Goal: Obtain resource: Download file/media

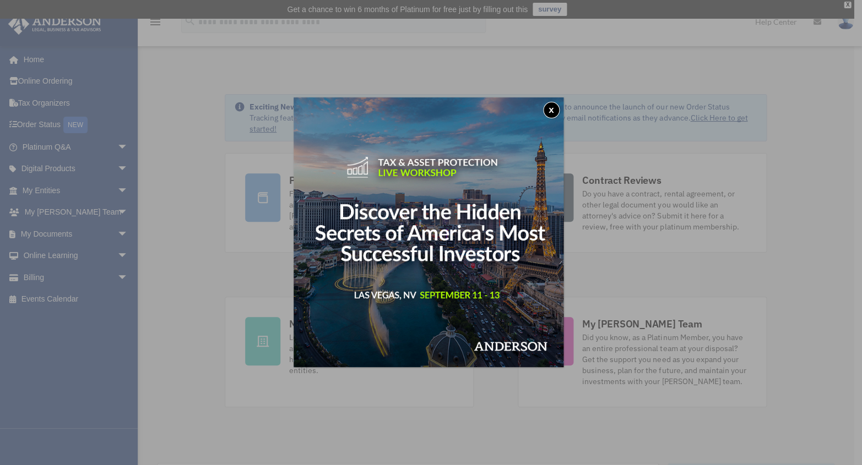
click at [113, 231] on div "x" at bounding box center [431, 232] width 862 height 465
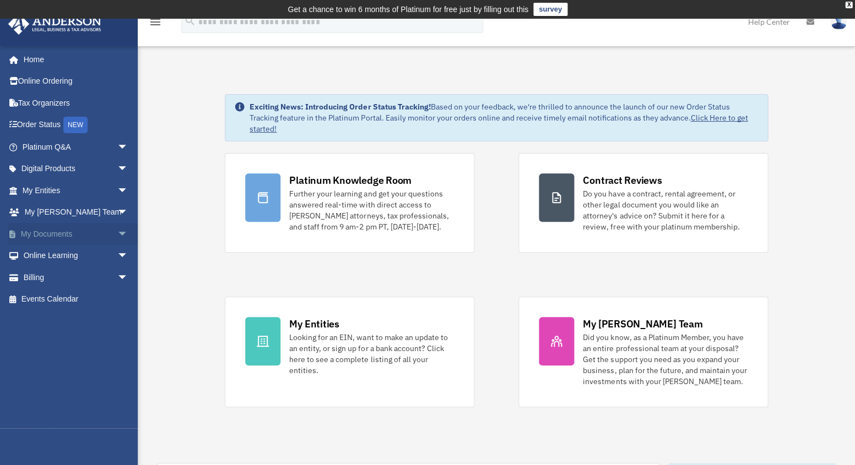
click at [117, 231] on span "arrow_drop_down" at bounding box center [128, 234] width 22 height 23
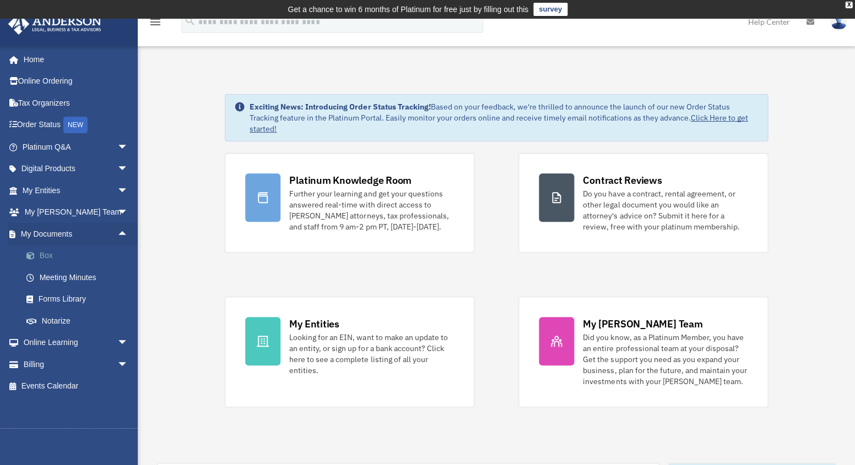
click at [49, 257] on link "Box" at bounding box center [79, 256] width 129 height 22
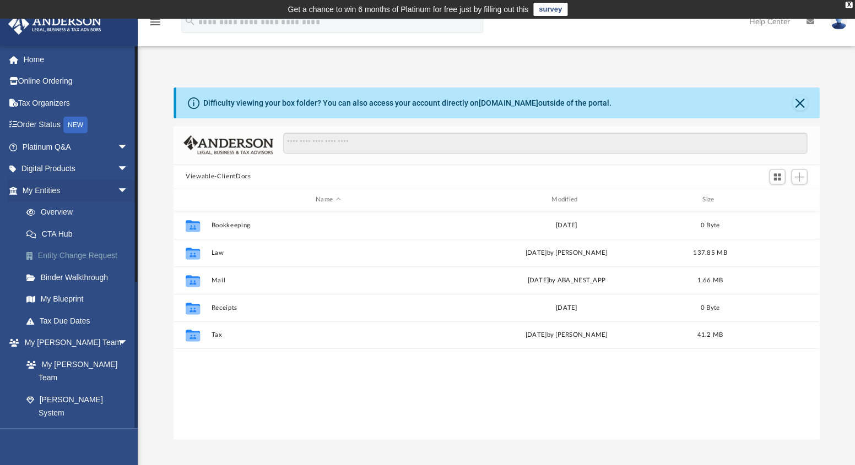
scroll to position [243, 638]
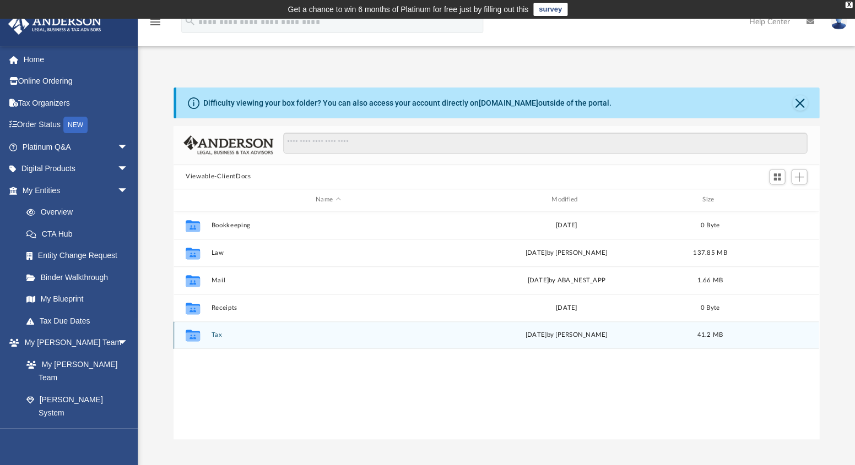
click at [215, 339] on div "Collaborated Folder Tax Mon Mar 24 2025 by Arash Kiadeh 41.2 MB" at bounding box center [495, 336] width 645 height 28
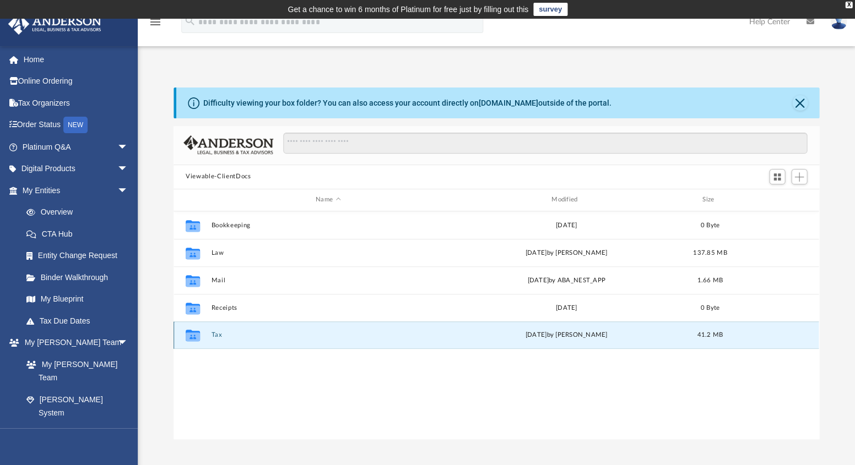
click at [213, 332] on button "Tax" at bounding box center [328, 335] width 234 height 7
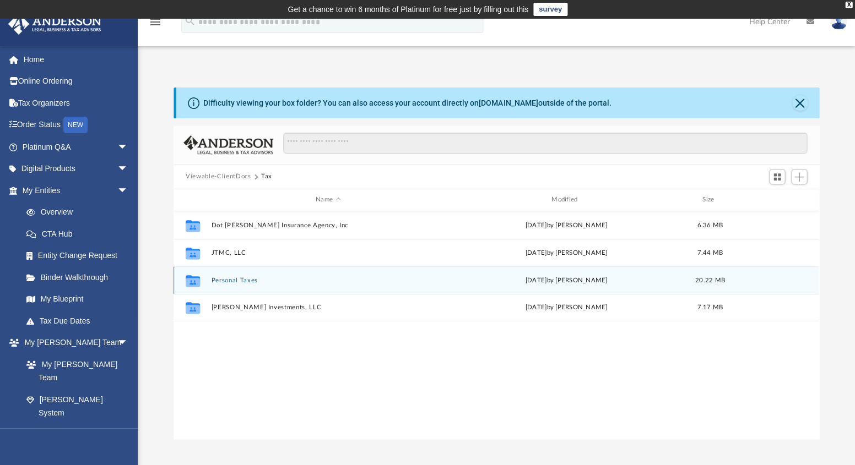
click at [229, 279] on button "Personal Taxes" at bounding box center [328, 280] width 234 height 7
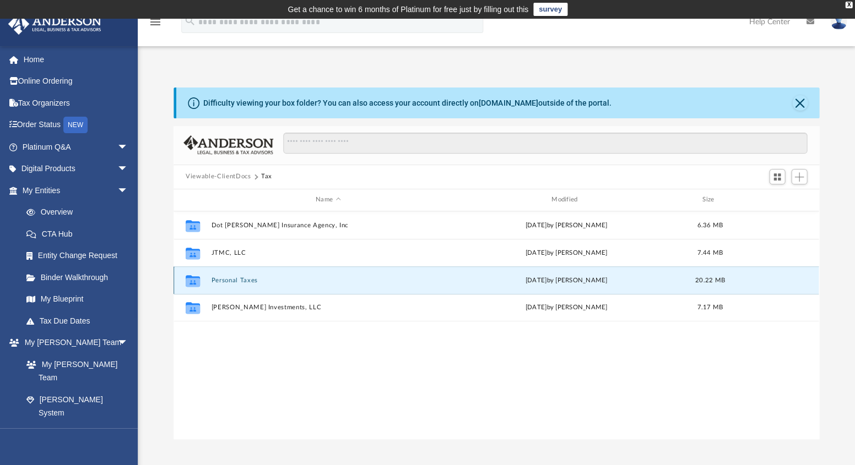
click at [229, 279] on button "Personal Taxes" at bounding box center [328, 280] width 234 height 7
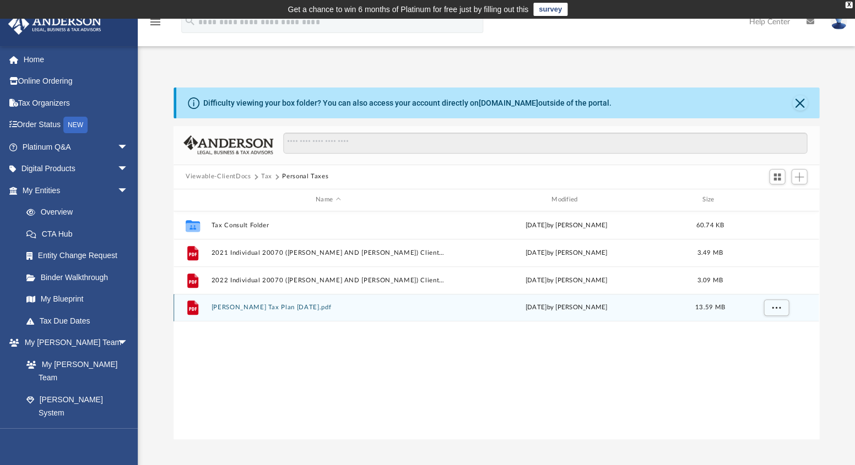
click at [242, 313] on div "File Popovich, Gregory Tax Plan 2024-05-22.pdf Mon Mar 24 2025 by Arash Kiadeh …" at bounding box center [495, 308] width 645 height 28
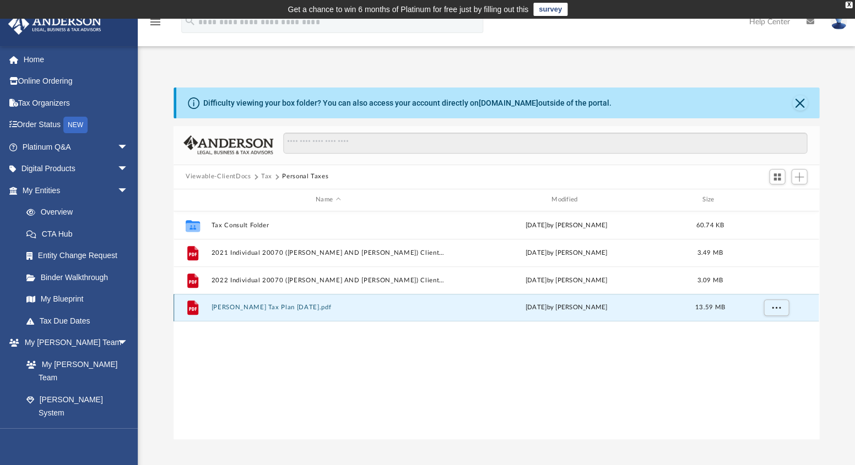
click at [242, 313] on div "File Popovich, Gregory Tax Plan 2024-05-22.pdf Mon Mar 24 2025 by Arash Kiadeh …" at bounding box center [495, 308] width 645 height 28
click at [191, 306] on icon "grid" at bounding box center [192, 308] width 11 height 14
click at [780, 306] on span "More options" at bounding box center [776, 308] width 9 height 6
click at [766, 345] on li "Download" at bounding box center [767, 348] width 32 height 12
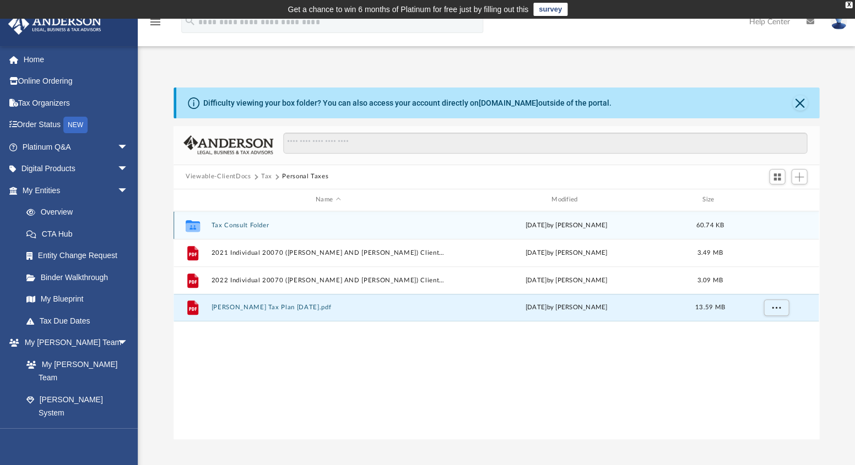
click at [248, 222] on button "Tax Consult Folder" at bounding box center [328, 225] width 234 height 7
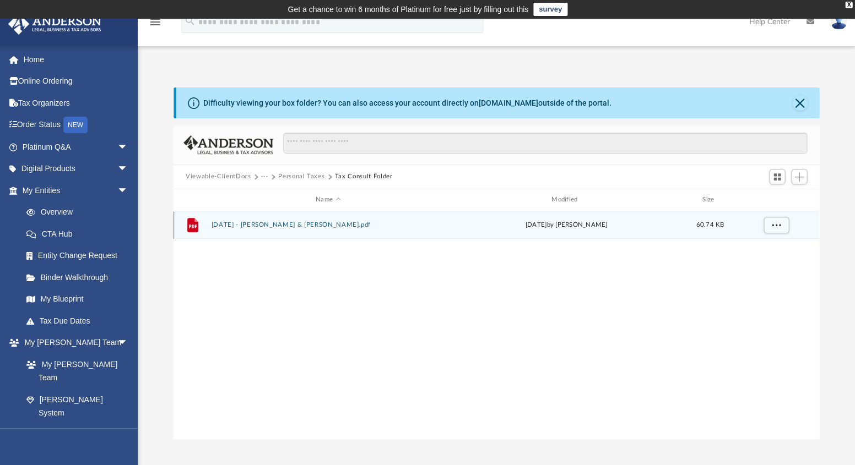
click at [248, 222] on button "05.15.2024 - Popovich, Gregory & Dorothy - Arash Kiadeh.pdf" at bounding box center [328, 224] width 234 height 7
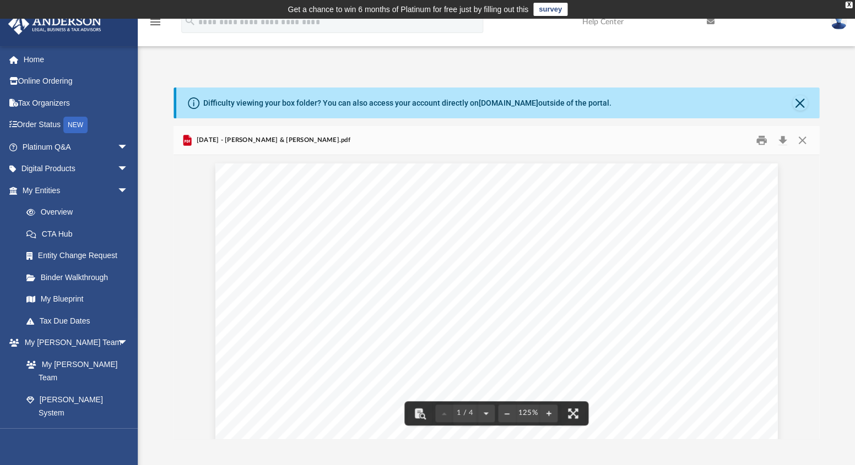
scroll to position [21, 0]
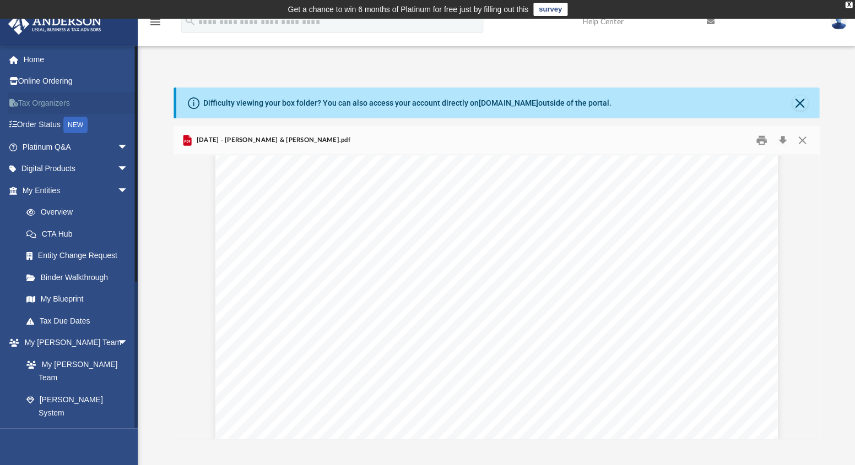
click at [64, 101] on link "Tax Organizers" at bounding box center [76, 103] width 137 height 22
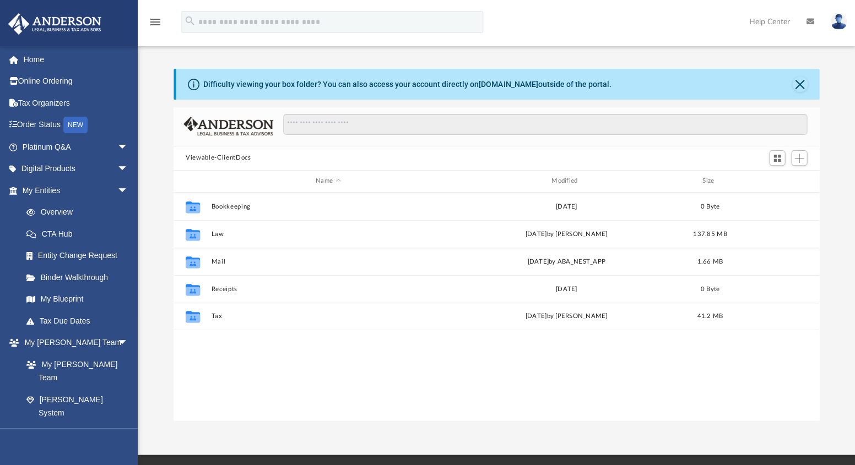
scroll to position [243, 638]
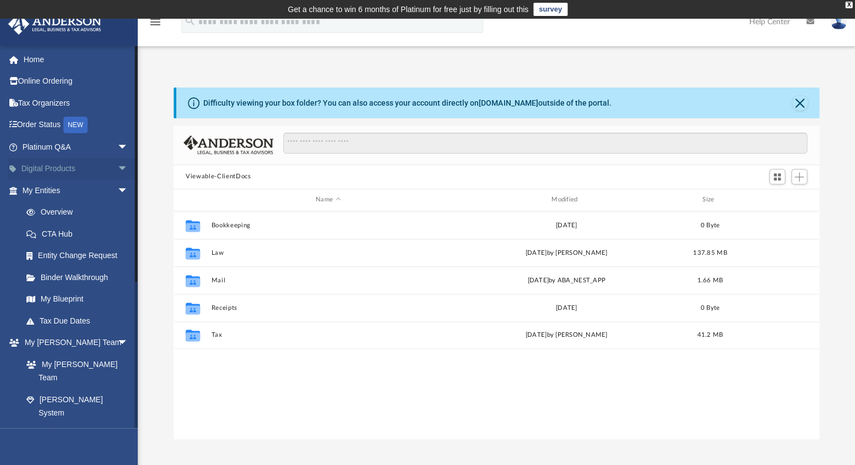
click at [117, 168] on span "arrow_drop_down" at bounding box center [128, 169] width 22 height 23
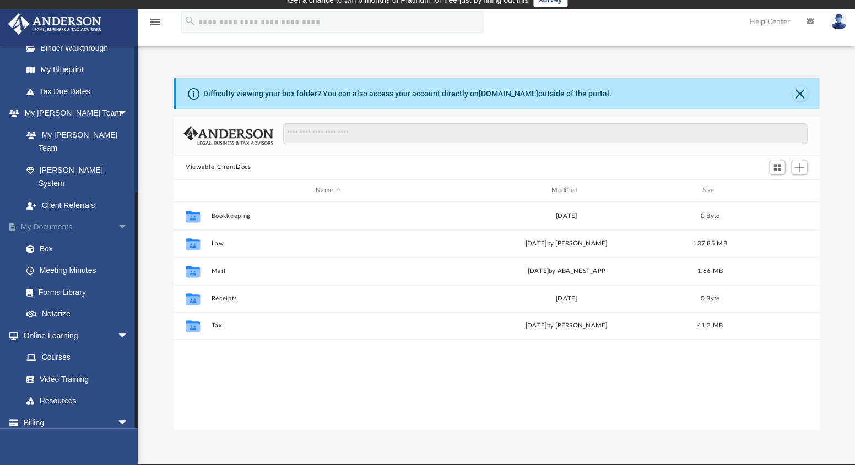
scroll to position [18, 0]
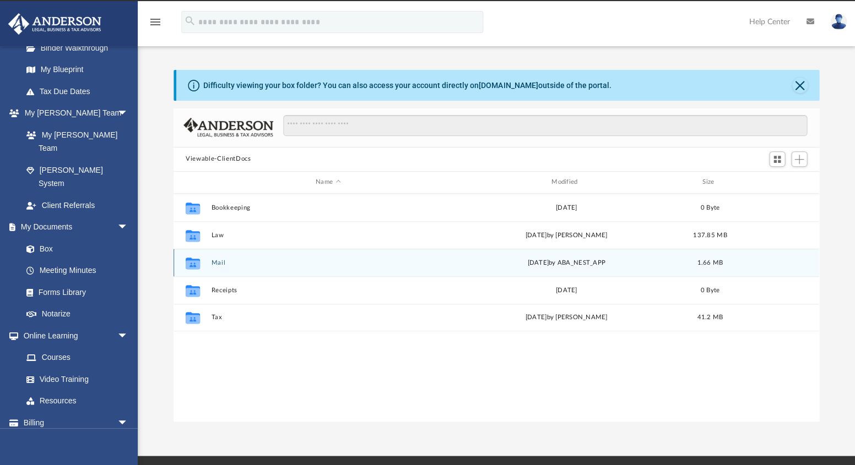
click at [220, 260] on button "Mail" at bounding box center [328, 262] width 234 height 7
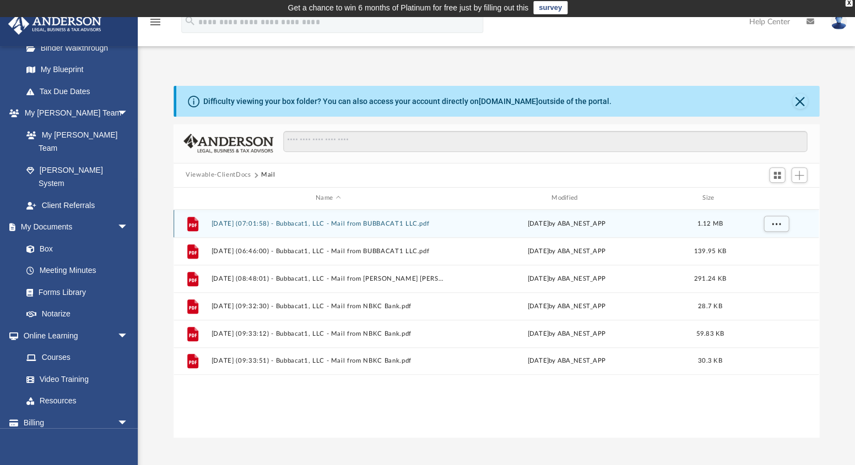
scroll to position [3, 0]
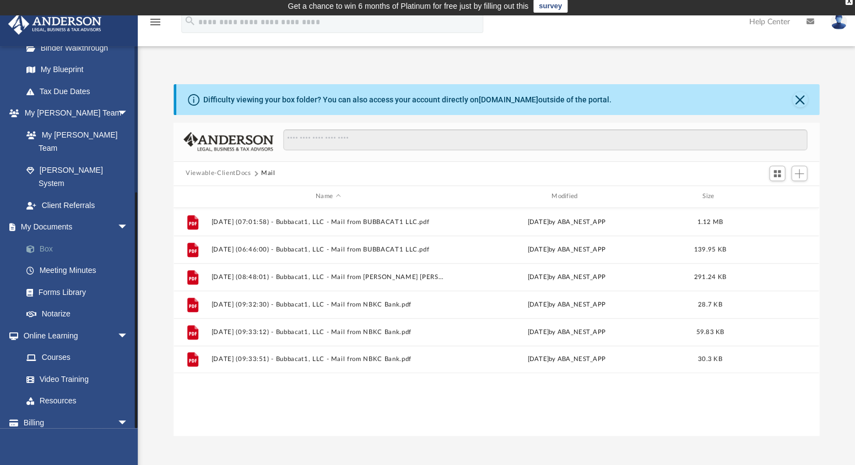
click at [50, 238] on link "Box" at bounding box center [79, 249] width 129 height 22
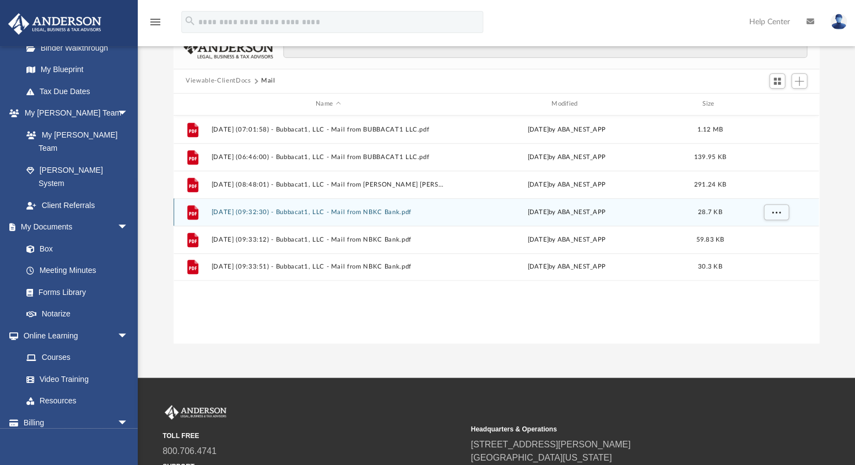
scroll to position [0, 0]
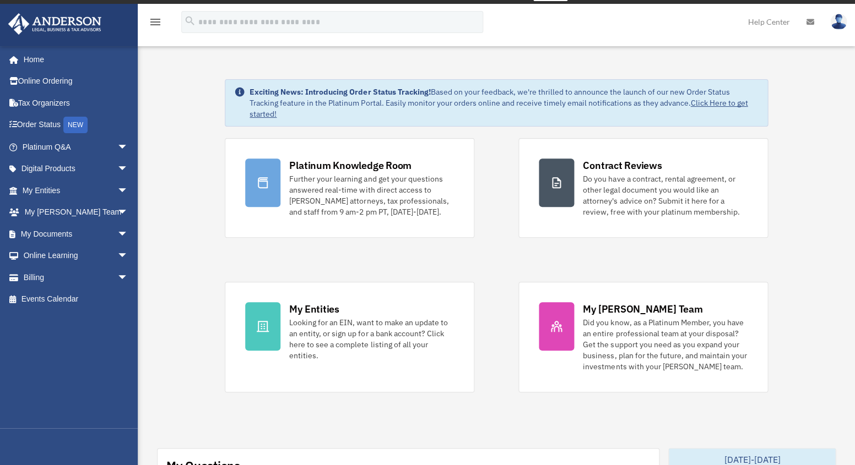
scroll to position [40, 0]
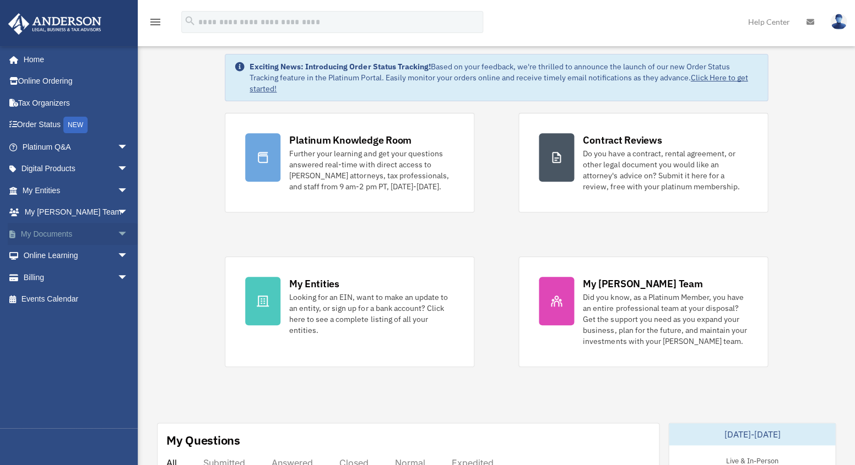
click at [117, 231] on span "arrow_drop_down" at bounding box center [128, 234] width 22 height 23
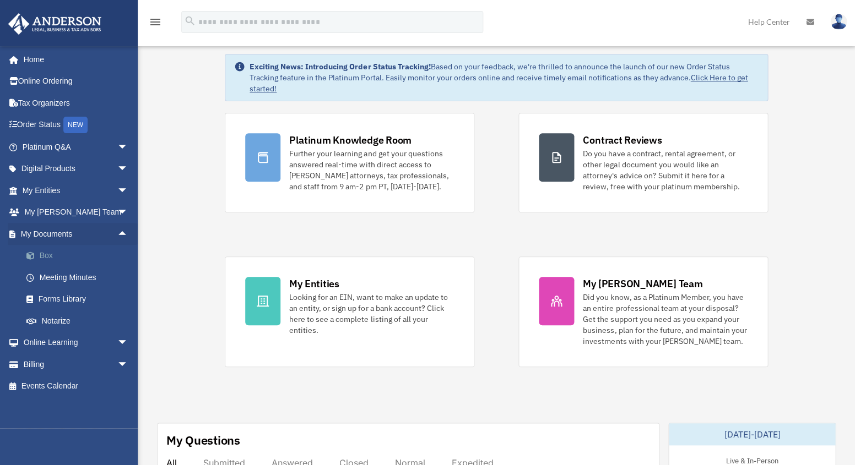
click at [48, 254] on link "Box" at bounding box center [79, 256] width 129 height 22
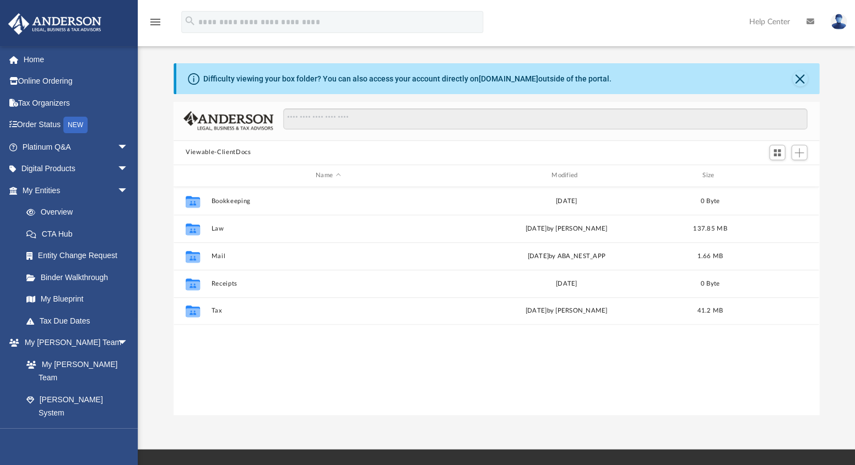
scroll to position [26, 0]
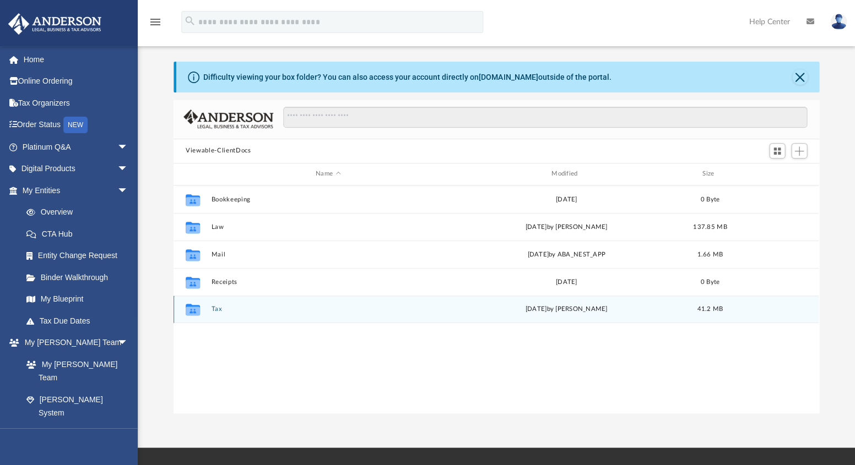
click at [213, 307] on button "Tax" at bounding box center [328, 309] width 234 height 7
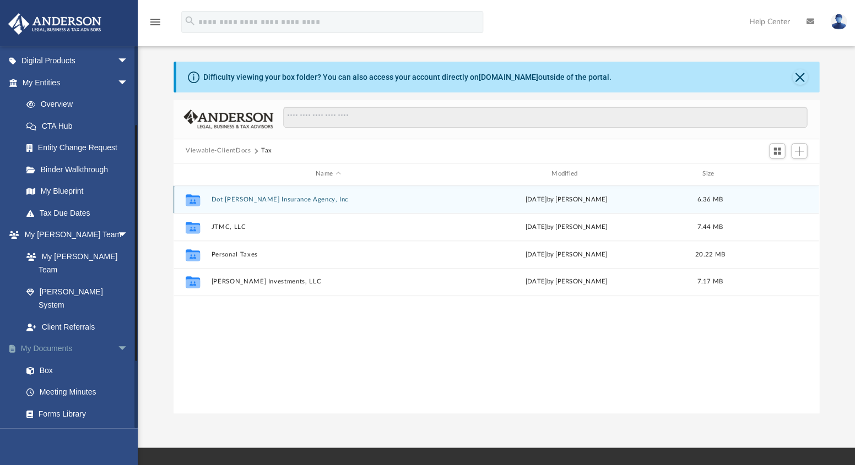
scroll to position [150, 0]
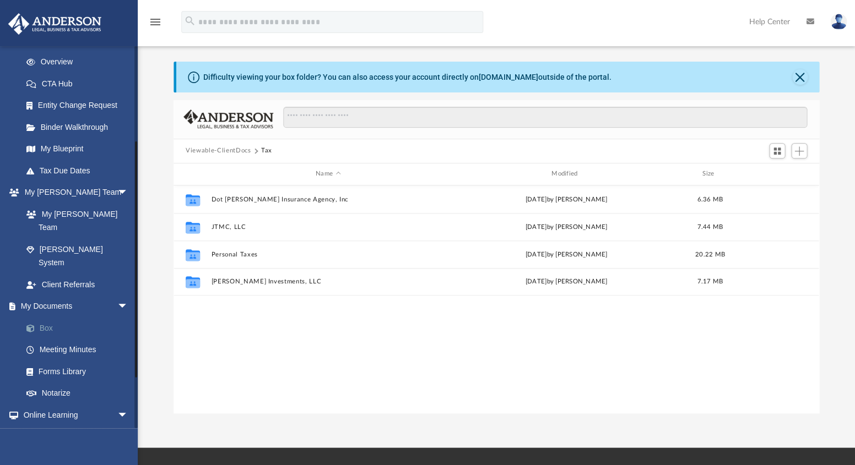
click at [52, 317] on link "Box" at bounding box center [79, 328] width 129 height 22
click at [44, 317] on link "Box" at bounding box center [79, 328] width 129 height 22
click at [800, 73] on button "Close" at bounding box center [799, 76] width 15 height 15
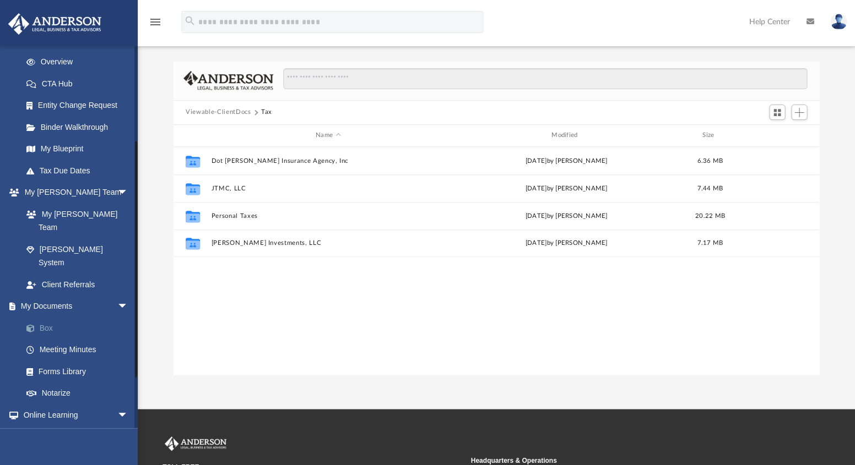
click at [45, 317] on link "Box" at bounding box center [79, 328] width 129 height 22
click at [54, 296] on link "My Documents arrow_drop_down" at bounding box center [76, 307] width 137 height 22
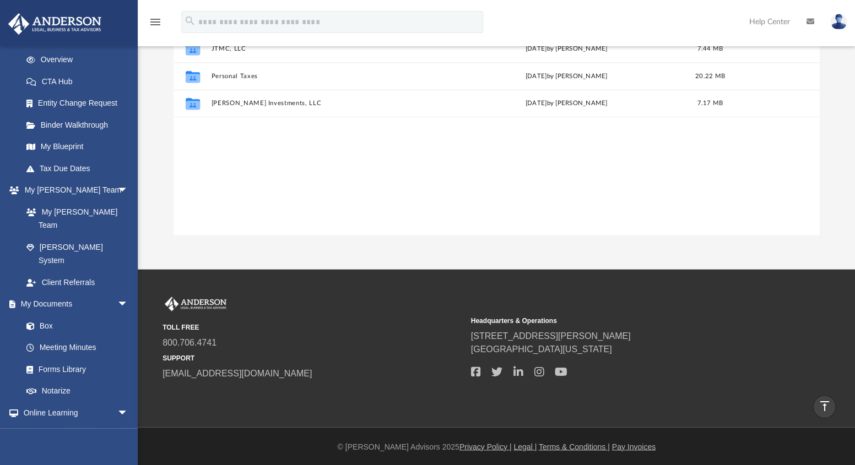
scroll to position [0, 0]
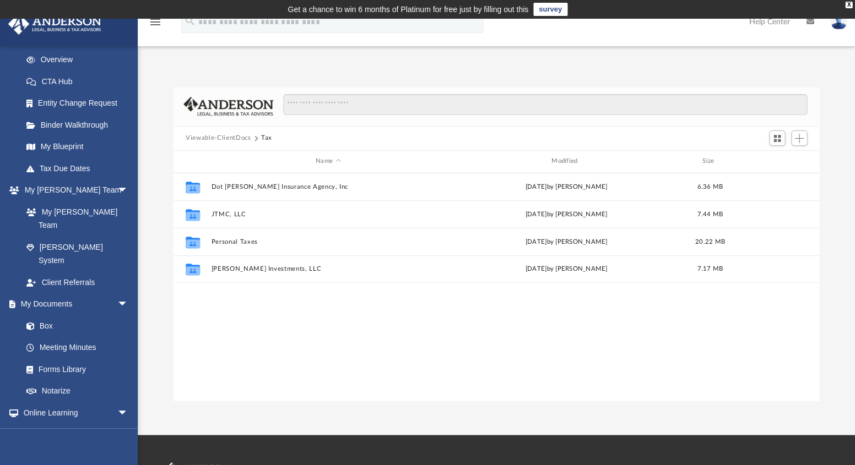
click at [157, 22] on icon "menu" at bounding box center [155, 21] width 13 height 13
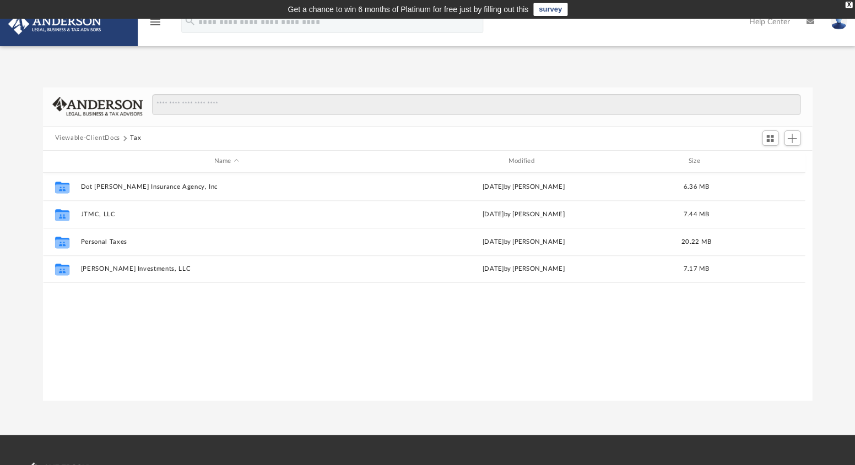
scroll to position [8, 8]
click at [157, 22] on icon "menu" at bounding box center [155, 21] width 13 height 13
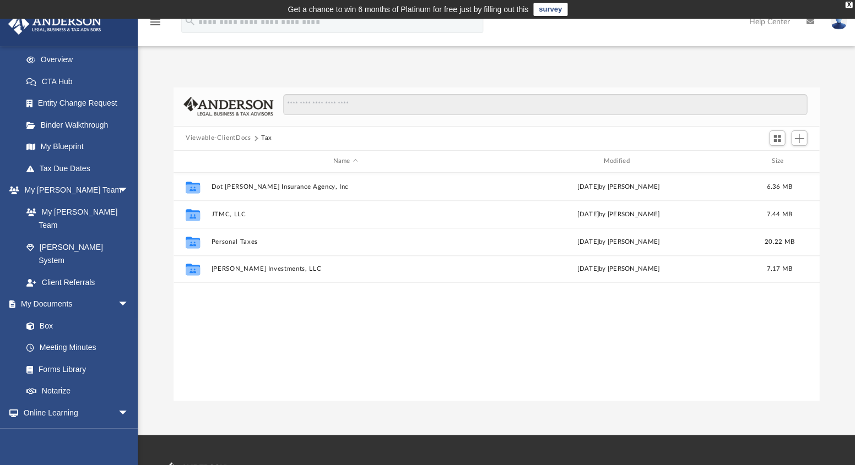
scroll to position [243, 638]
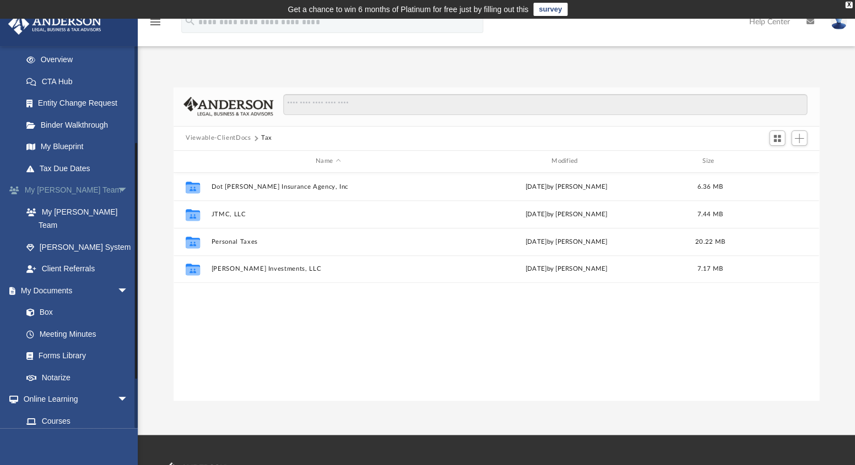
click at [58, 189] on link "My [PERSON_NAME] Team arrow_drop_down" at bounding box center [76, 191] width 137 height 22
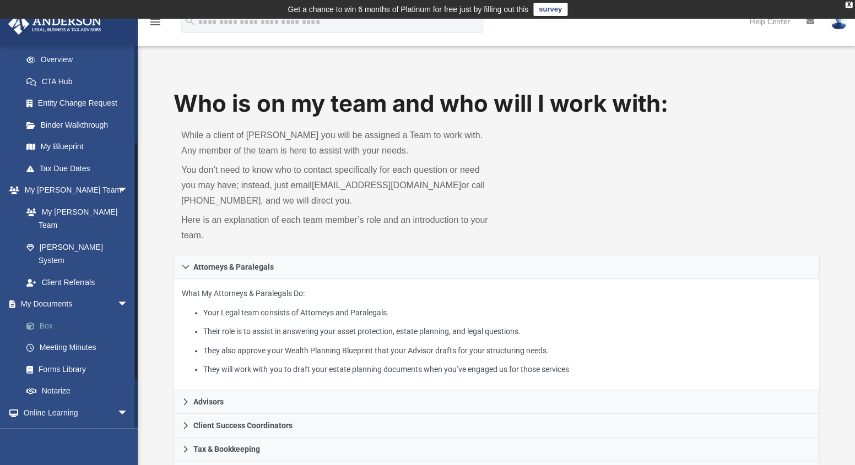
click at [50, 315] on link "Box" at bounding box center [79, 326] width 129 height 22
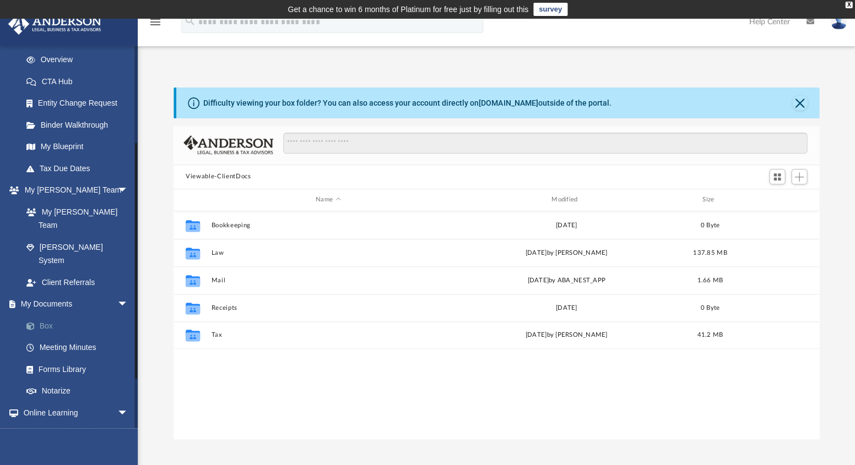
scroll to position [243, 638]
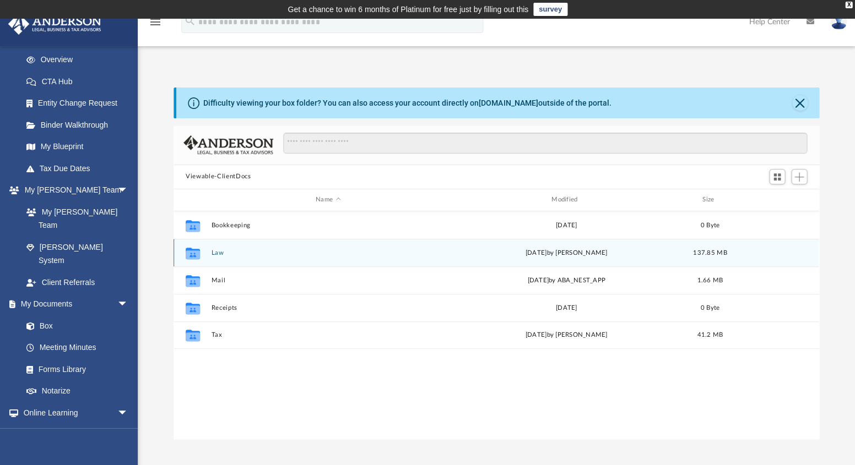
click at [314, 249] on button "Law" at bounding box center [328, 252] width 234 height 7
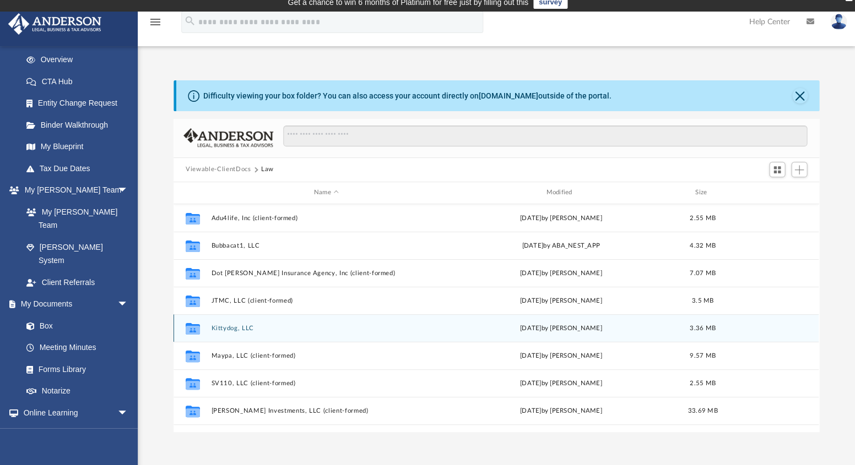
scroll to position [0, 0]
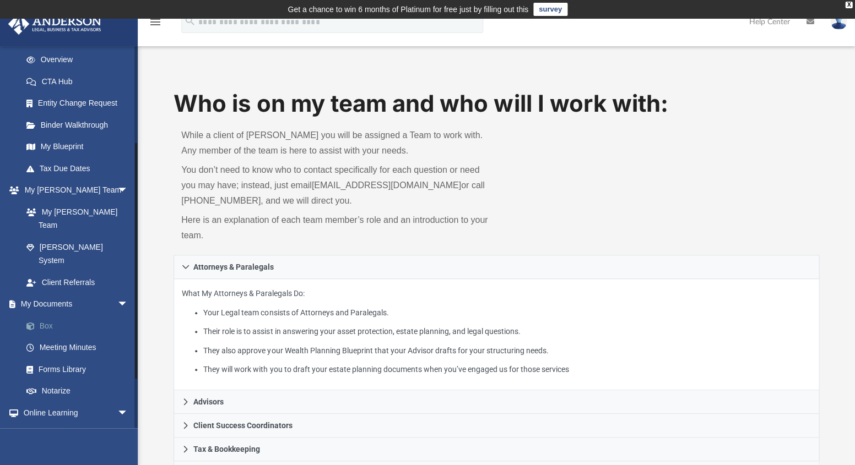
click at [48, 315] on link "Box" at bounding box center [79, 326] width 129 height 22
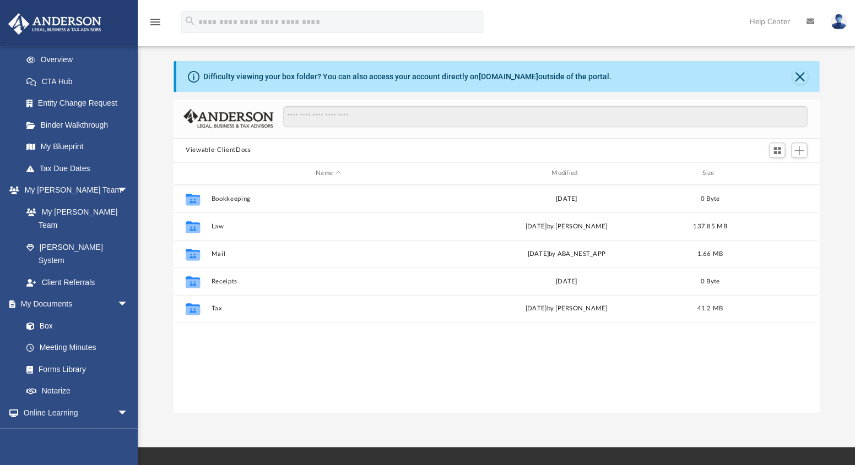
scroll to position [29, 0]
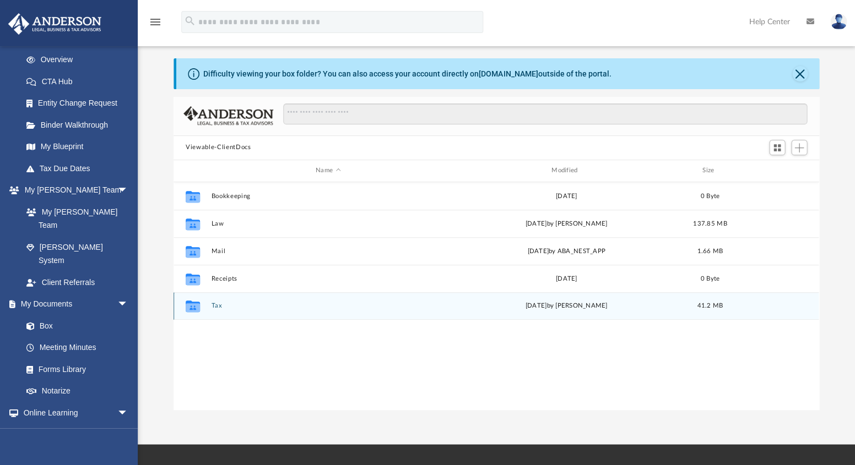
click at [220, 305] on button "Tax" at bounding box center [328, 305] width 234 height 7
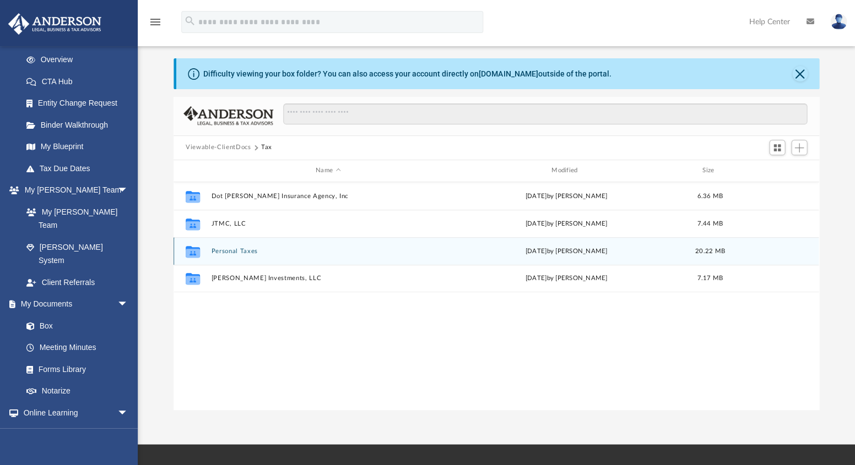
click at [235, 251] on button "Personal Taxes" at bounding box center [328, 251] width 234 height 7
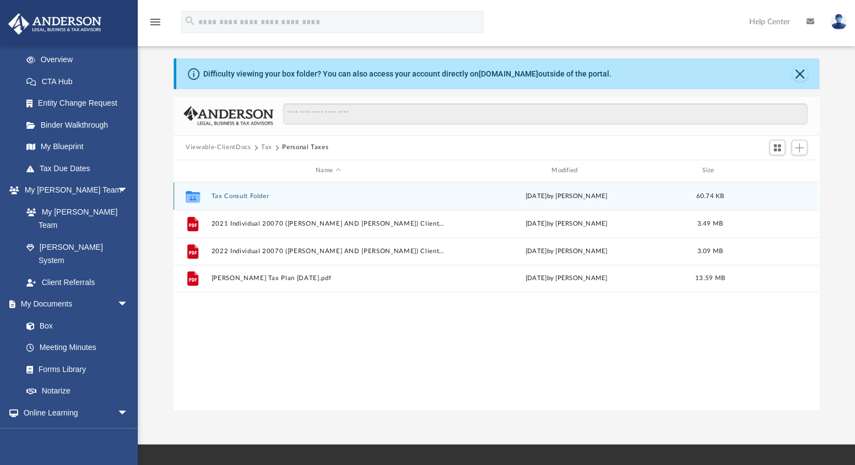
click at [257, 196] on button "Tax Consult Folder" at bounding box center [328, 196] width 234 height 7
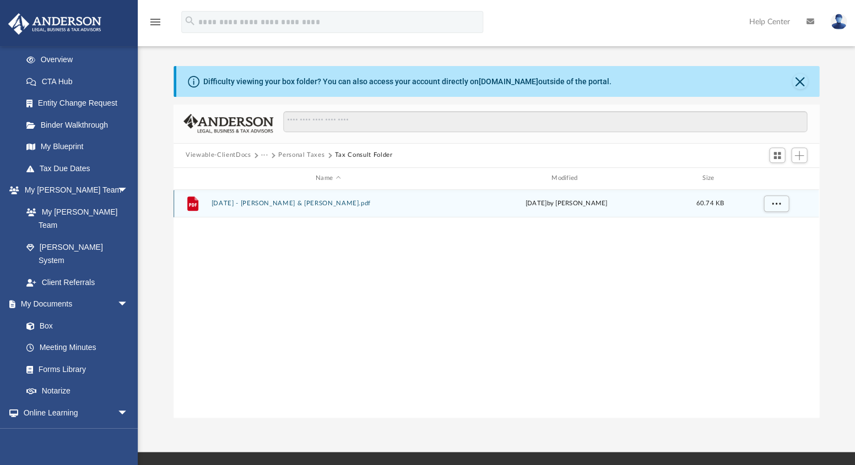
scroll to position [0, 0]
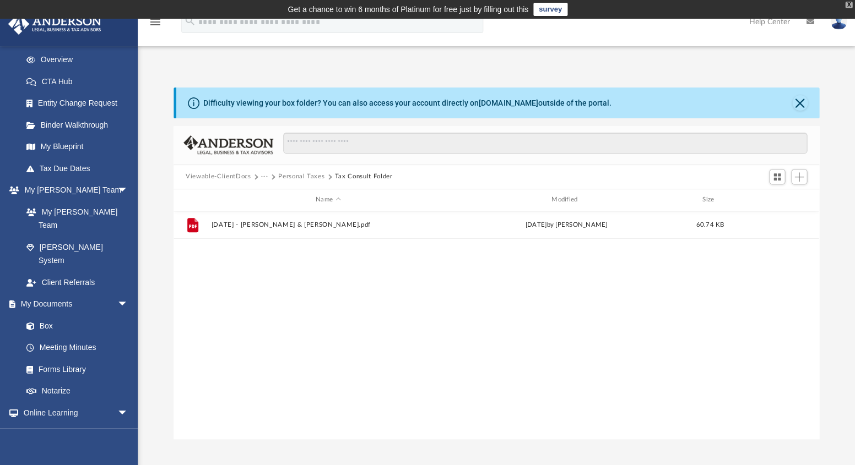
click at [849, 3] on div "X" at bounding box center [848, 5] width 7 height 7
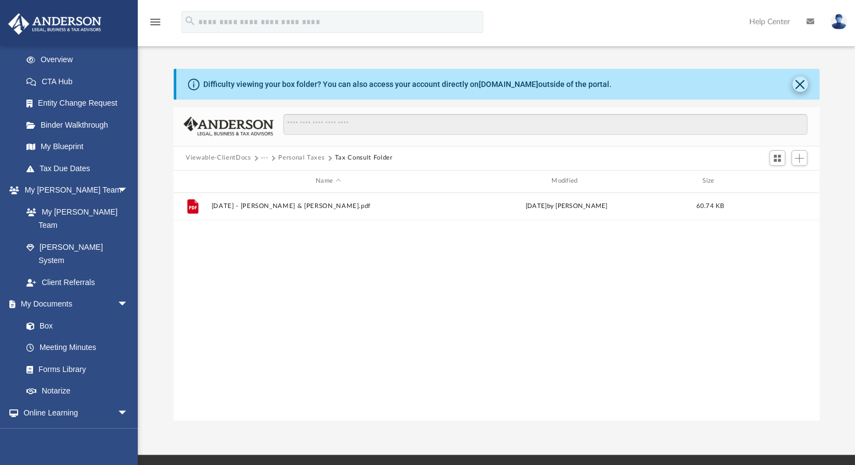
click at [801, 87] on button "Close" at bounding box center [799, 84] width 15 height 15
